Goal: Find contact information: Find contact information

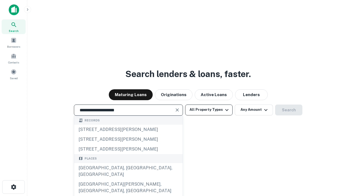
click at [128, 180] on div "Santa Monica, CA, USA" at bounding box center [128, 171] width 109 height 16
click at [209, 110] on button "All Property Types" at bounding box center [208, 110] width 47 height 11
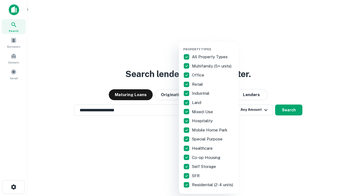
type input "**********"
click at [213, 46] on button "button" at bounding box center [213, 46] width 60 height 0
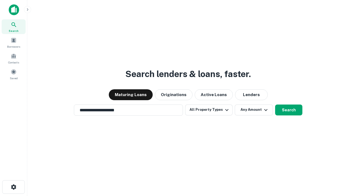
scroll to position [8, 0]
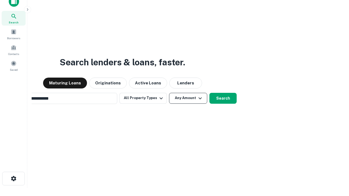
click at [169, 93] on button "Any Amount" at bounding box center [188, 98] width 38 height 11
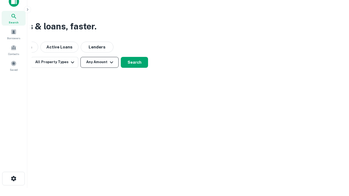
scroll to position [9, 0]
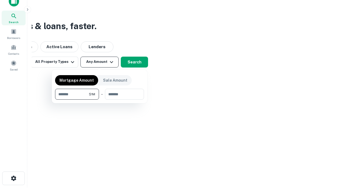
type input "*******"
click at [100, 100] on button "button" at bounding box center [99, 100] width 89 height 0
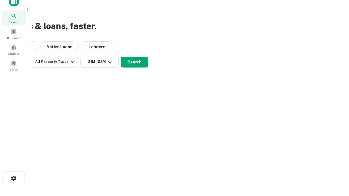
scroll to position [8, 0]
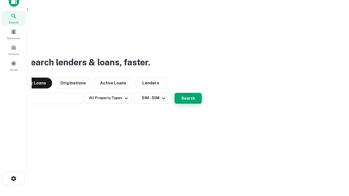
click at [175, 93] on button "Search" at bounding box center [188, 98] width 27 height 11
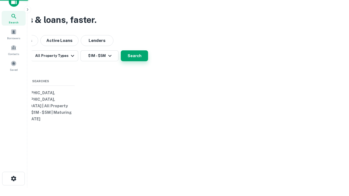
scroll to position [9, 0]
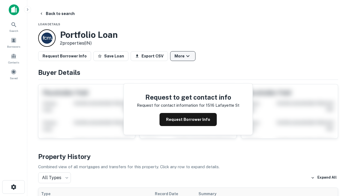
click at [183, 56] on button "More" at bounding box center [182, 56] width 25 height 10
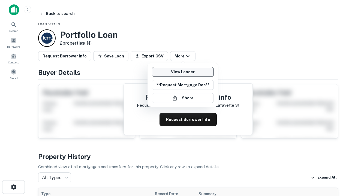
click at [183, 72] on link "View Lender" at bounding box center [183, 72] width 62 height 10
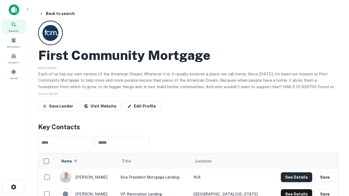
click at [297, 177] on button "See Details" at bounding box center [296, 178] width 31 height 10
click at [13, 187] on icon "button" at bounding box center [13, 187] width 7 height 7
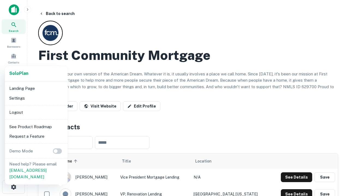
click at [36, 112] on li "Logout" at bounding box center [36, 113] width 58 height 10
